Goal: Information Seeking & Learning: Learn about a topic

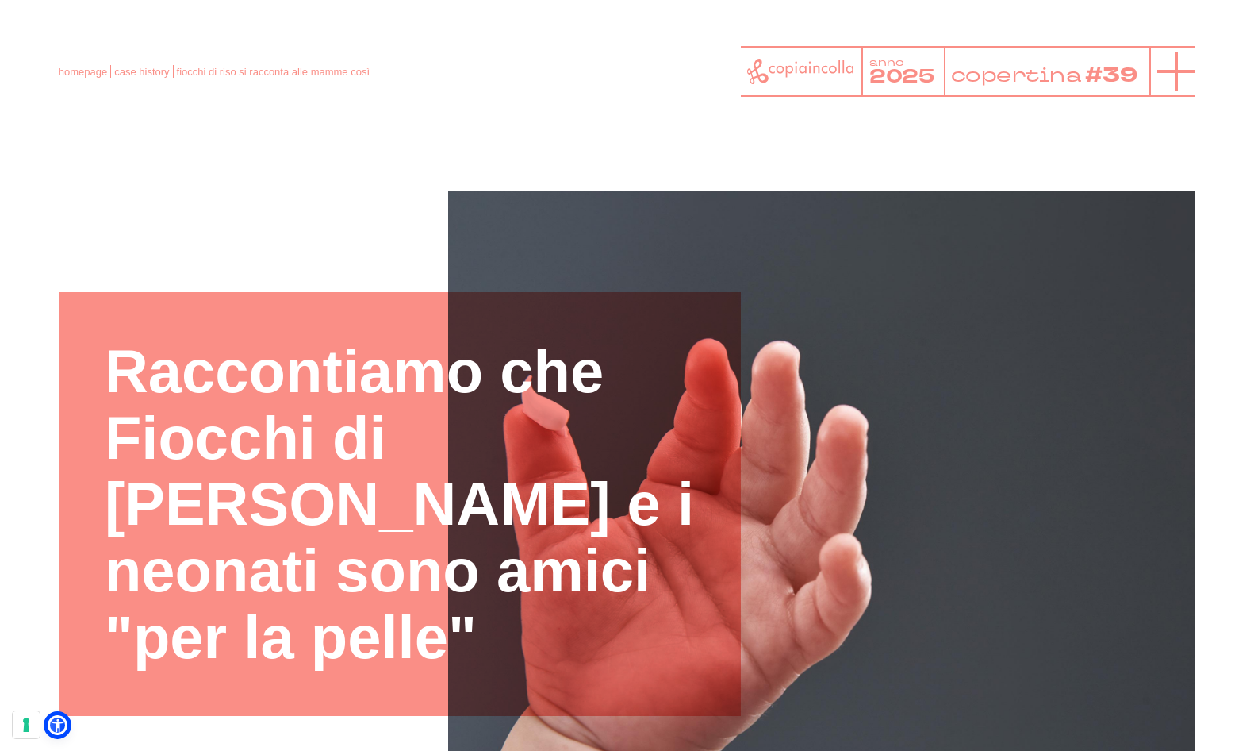
click at [1170, 79] on icon at bounding box center [1177, 71] width 38 height 38
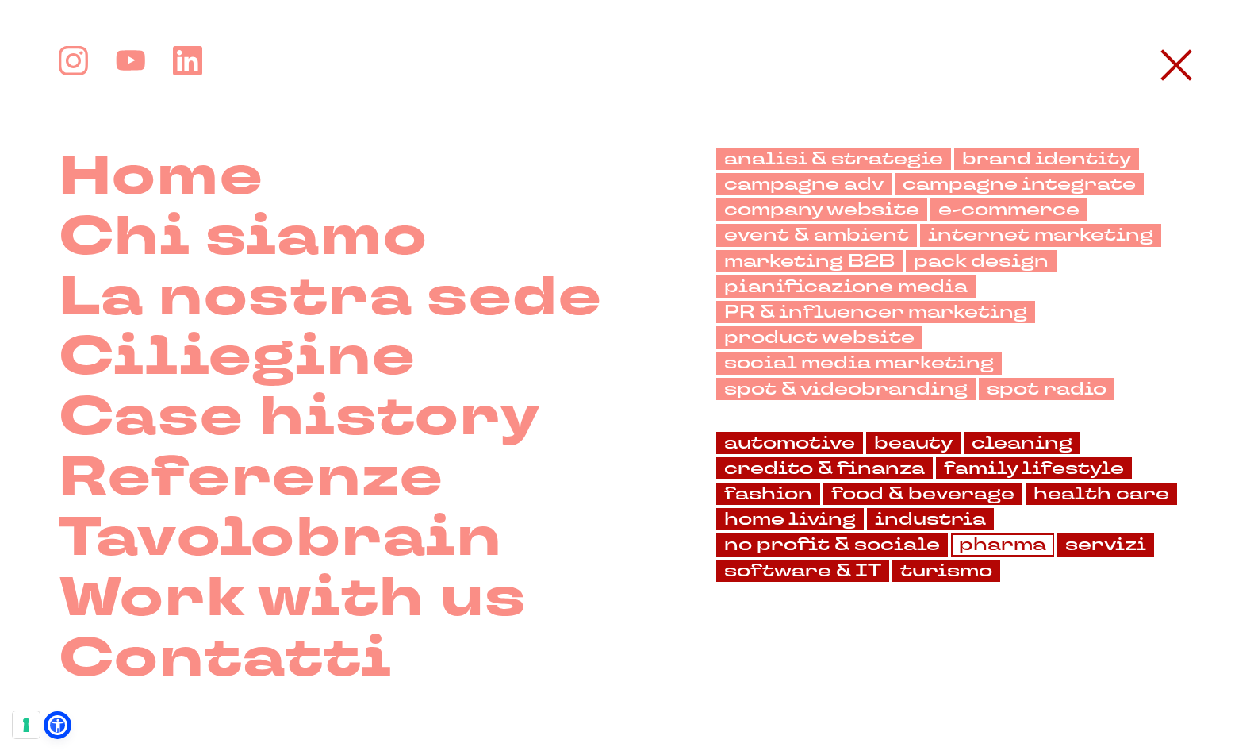
click at [1018, 550] on link "pharma" at bounding box center [1002, 544] width 103 height 22
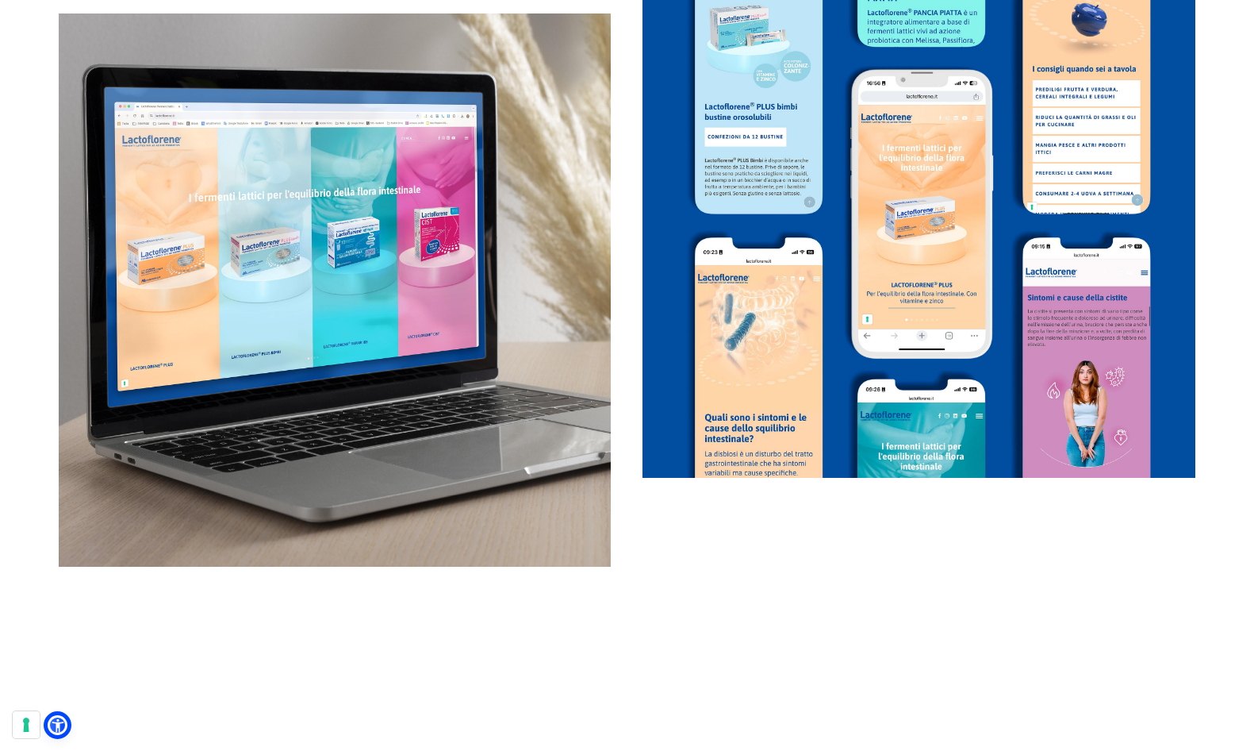
scroll to position [3335, 0]
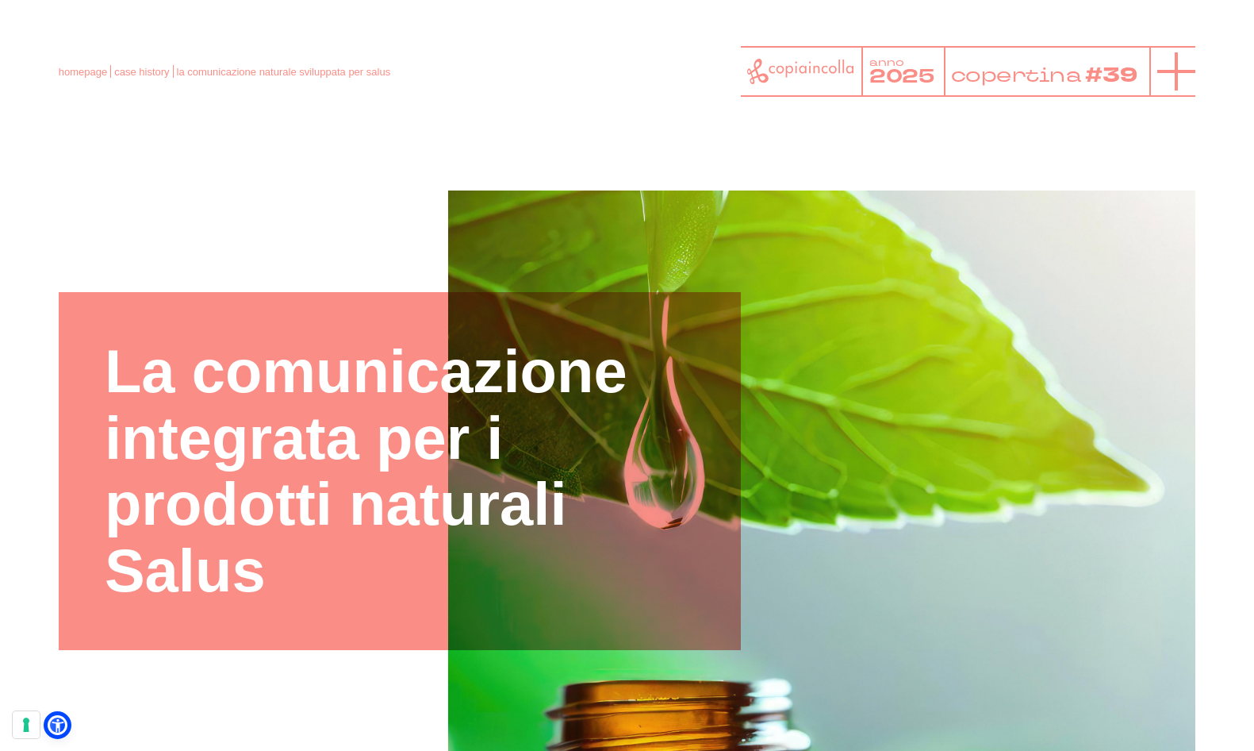
click at [1181, 65] on icon at bounding box center [1177, 71] width 38 height 38
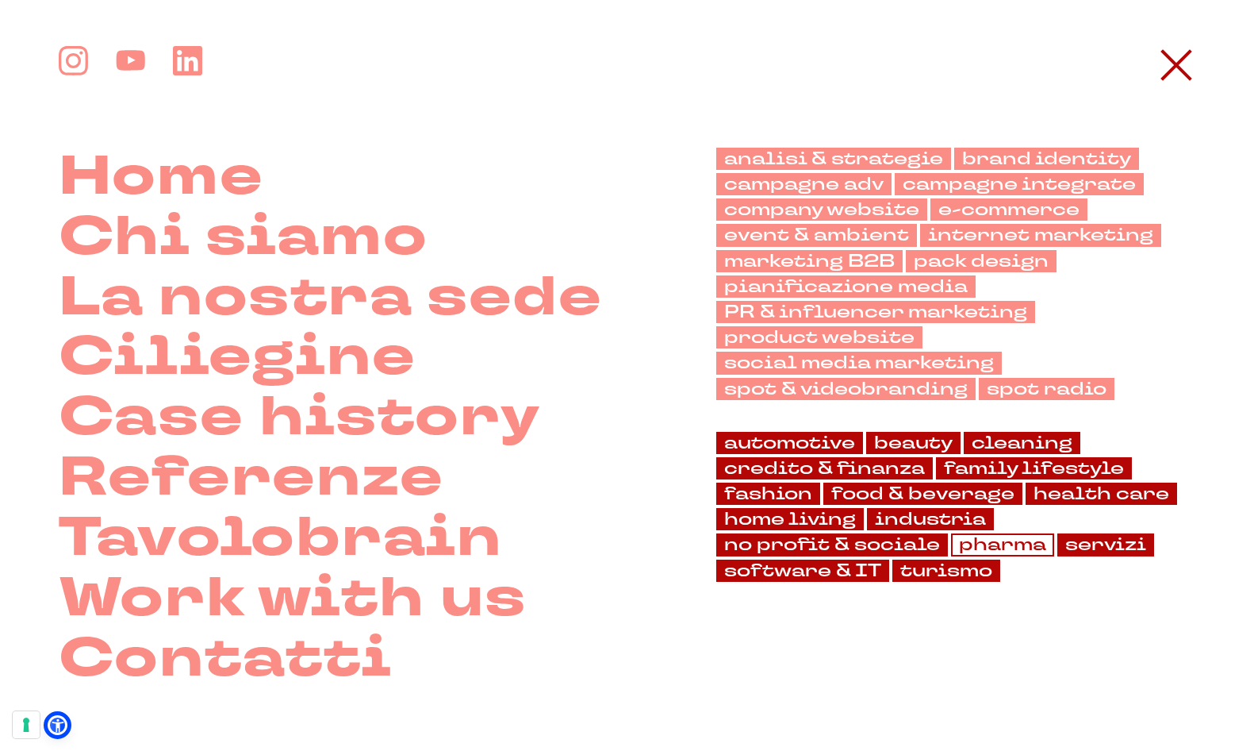
click at [1004, 545] on link "pharma" at bounding box center [1002, 544] width 103 height 22
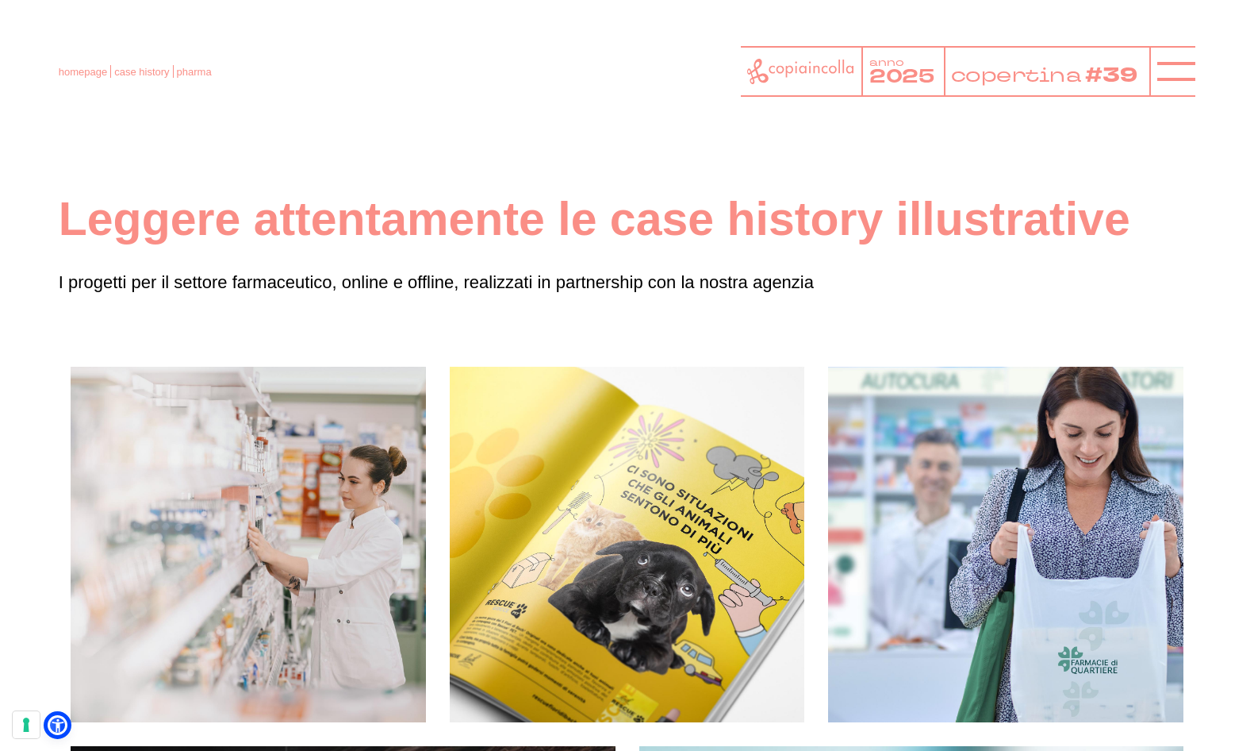
click at [516, 583] on div "Tutta la comunicazione Rescue e il lancio di Pet Le campagne per il marchio dei…" at bounding box center [627, 543] width 355 height 147
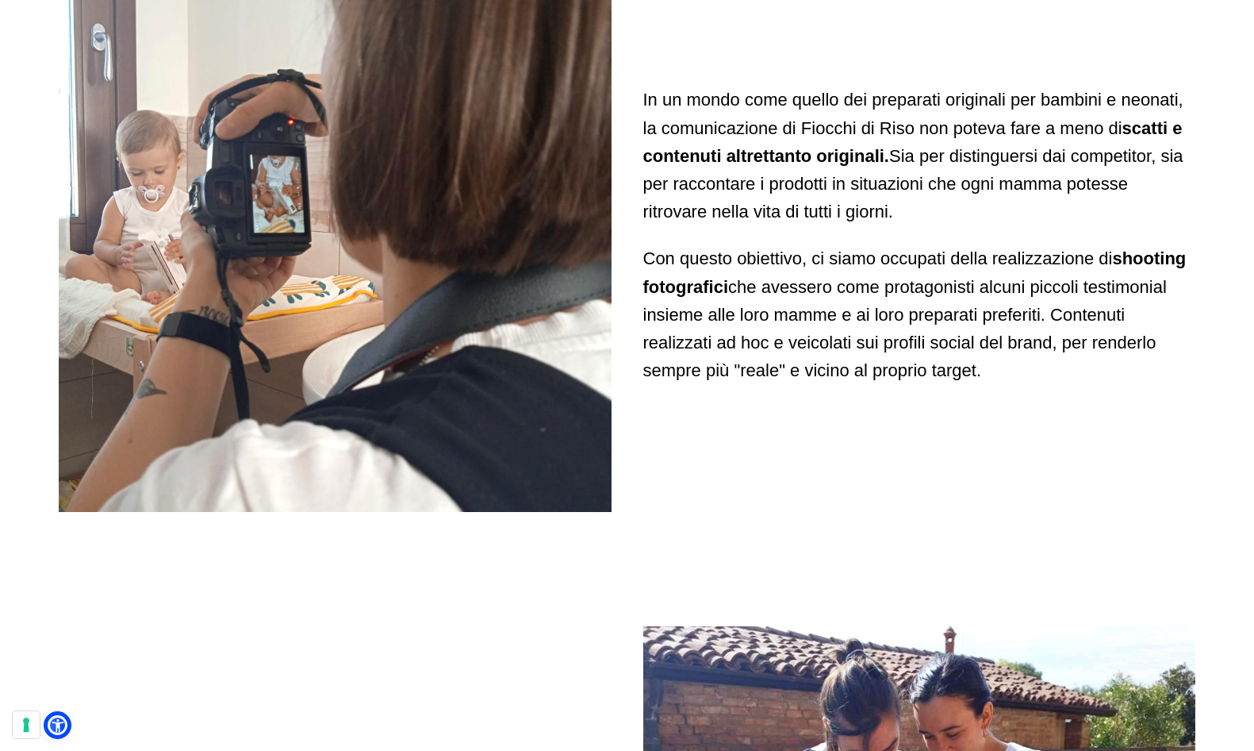
scroll to position [6926, 0]
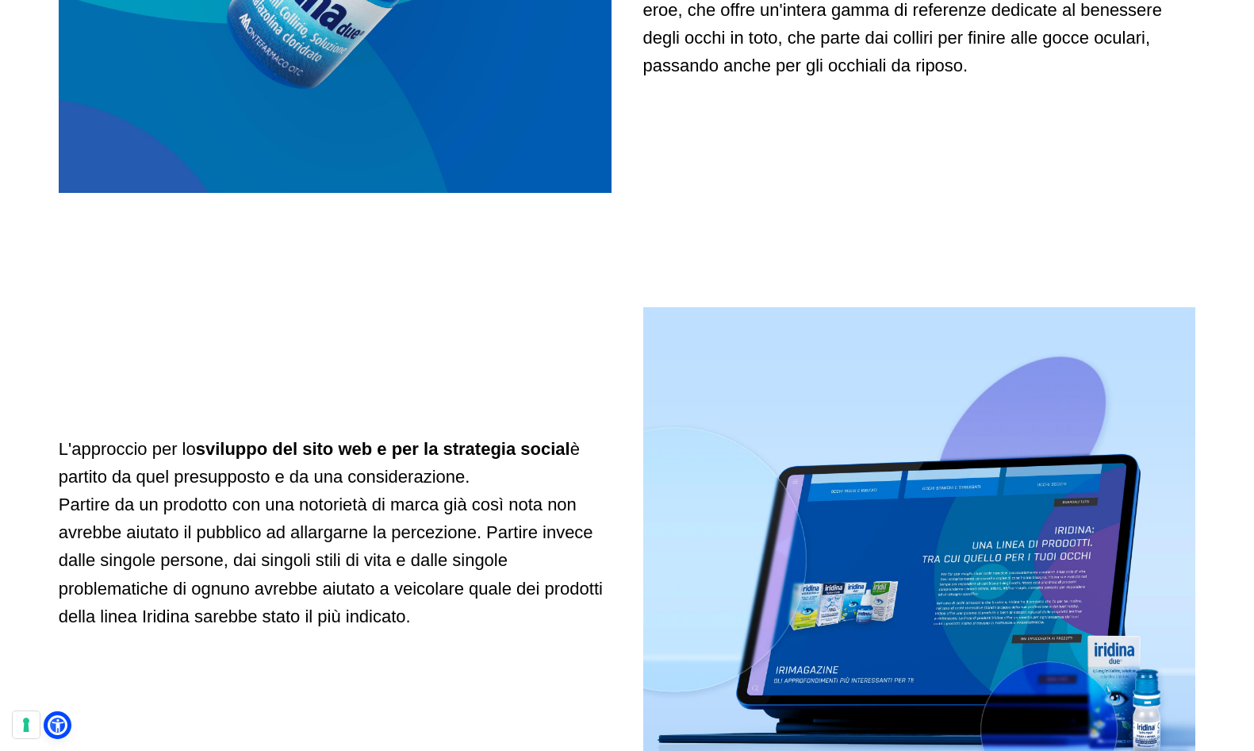
scroll to position [1842, 0]
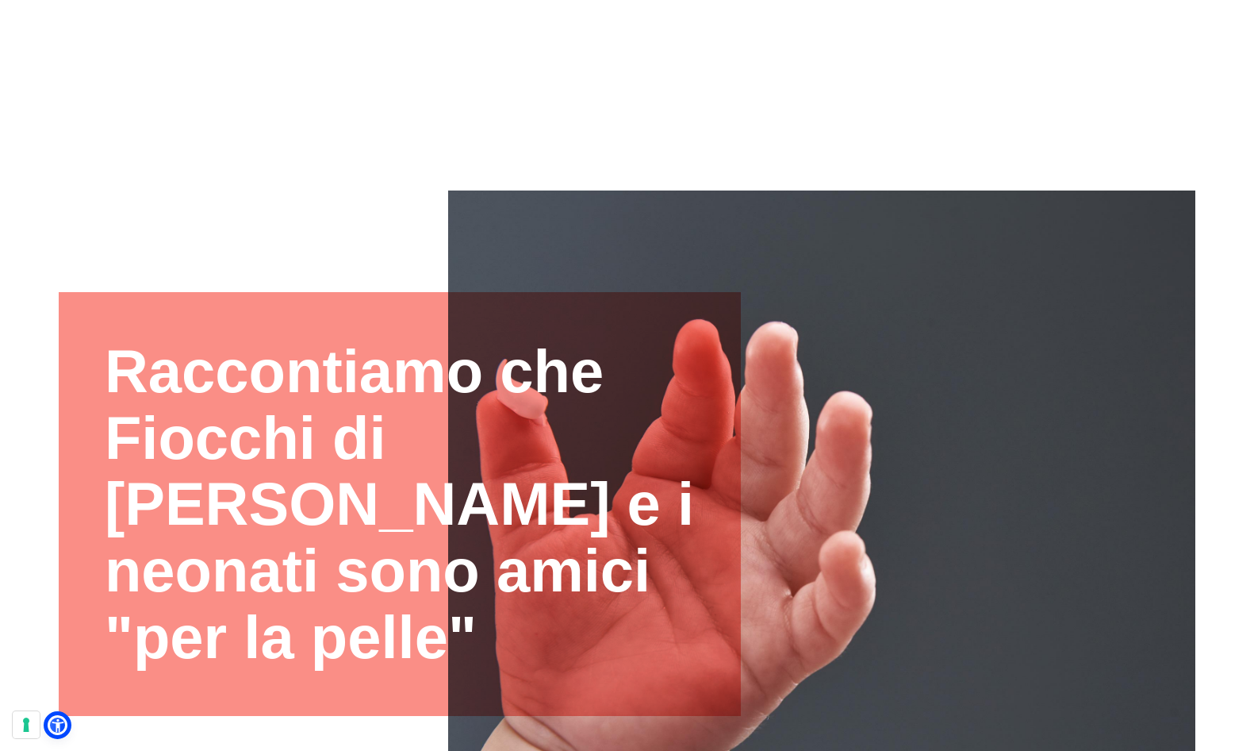
scroll to position [6926, 0]
